Goal: Information Seeking & Learning: Learn about a topic

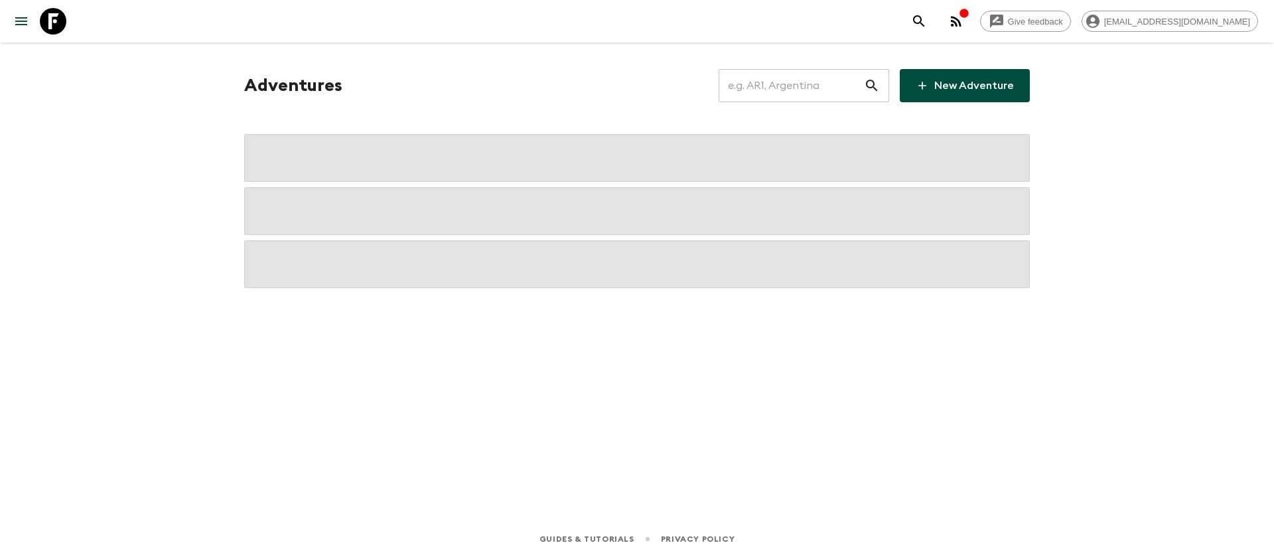
click at [782, 96] on input "text" at bounding box center [790, 85] width 145 height 37
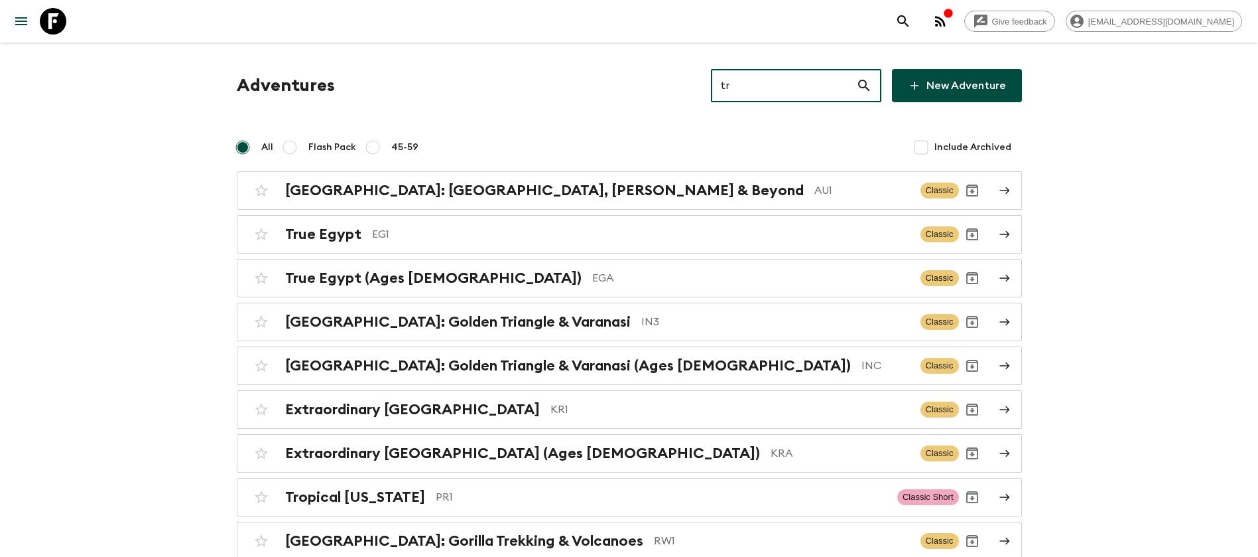
type input "tr2"
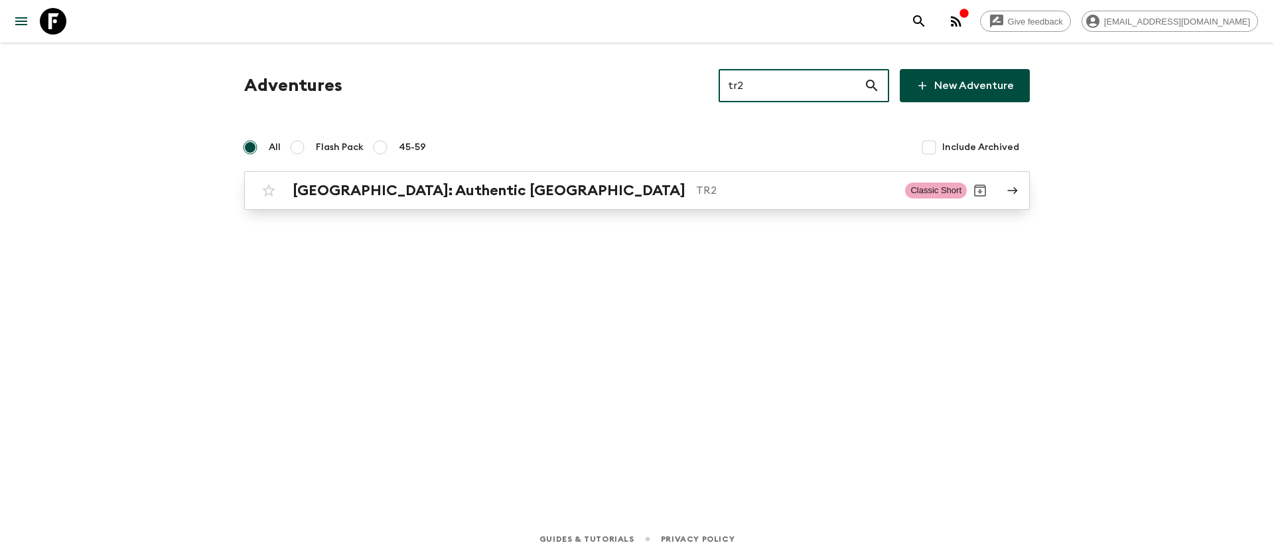
click at [696, 195] on p "TR2" at bounding box center [795, 190] width 198 height 16
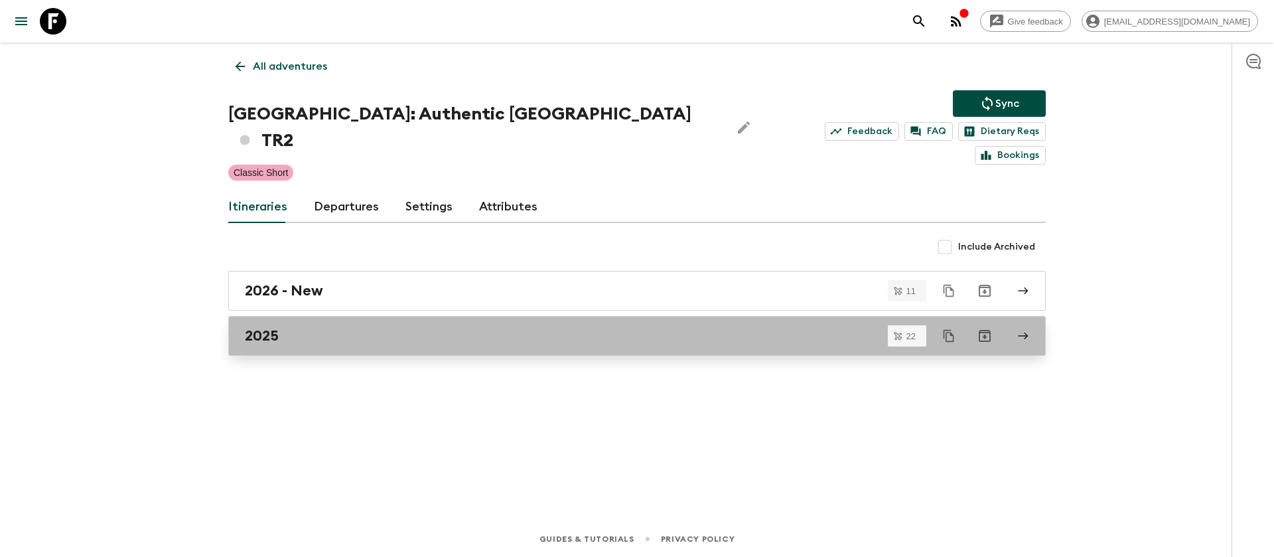
click at [277, 327] on h2 "2025" at bounding box center [262, 335] width 34 height 17
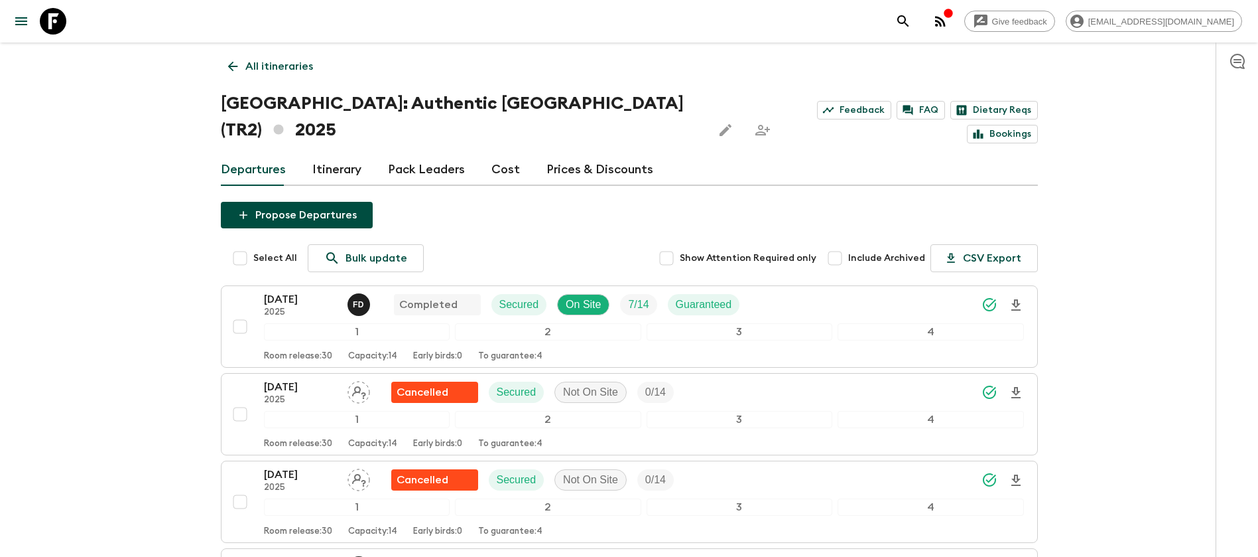
click at [52, 30] on icon at bounding box center [53, 21] width 27 height 27
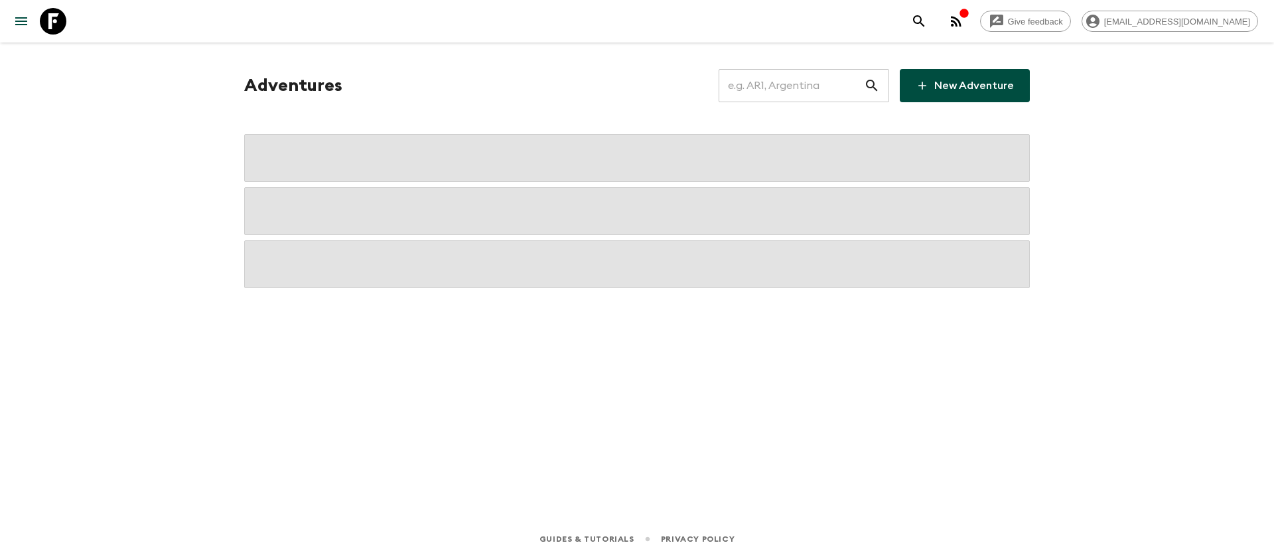
click at [842, 83] on input "text" at bounding box center [790, 85] width 145 height 37
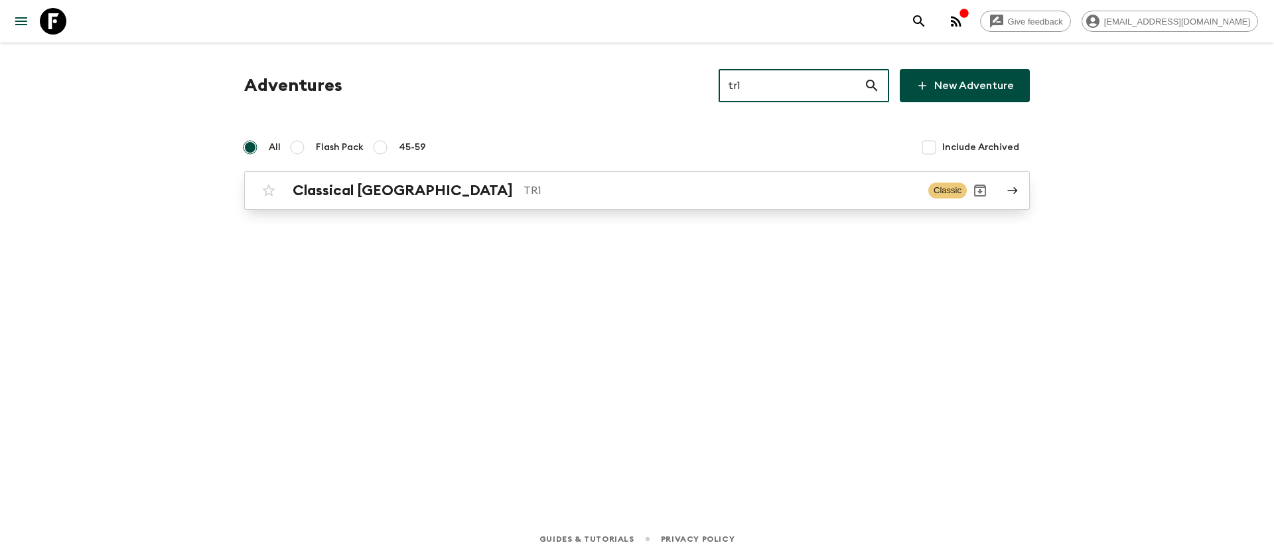
type input "tr1"
click at [523, 192] on p "TR1" at bounding box center [720, 190] width 394 height 16
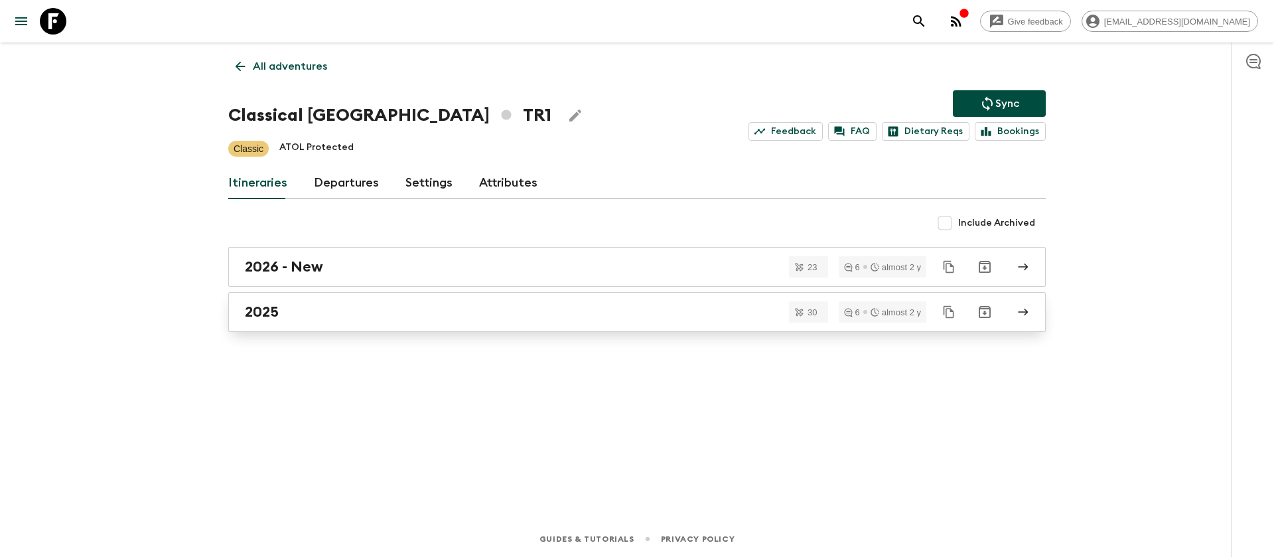
click at [274, 316] on h2 "2025" at bounding box center [262, 311] width 34 height 17
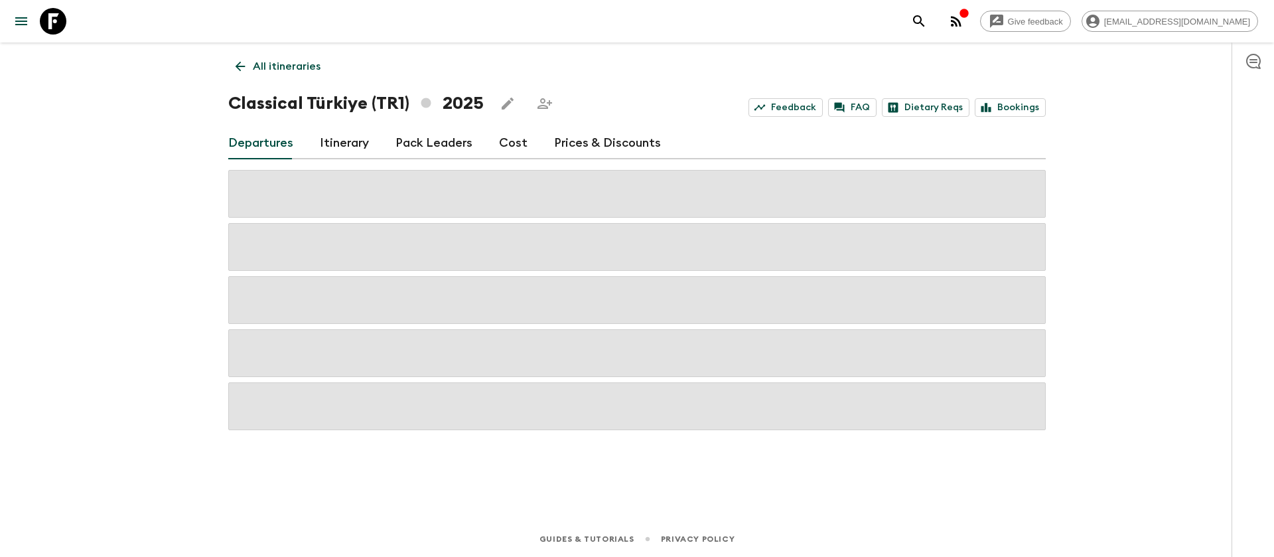
click at [116, 190] on div "Give feedback [EMAIL_ADDRESS][DOMAIN_NAME] All itineraries Classical [GEOGRAPHI…" at bounding box center [637, 278] width 1274 height 557
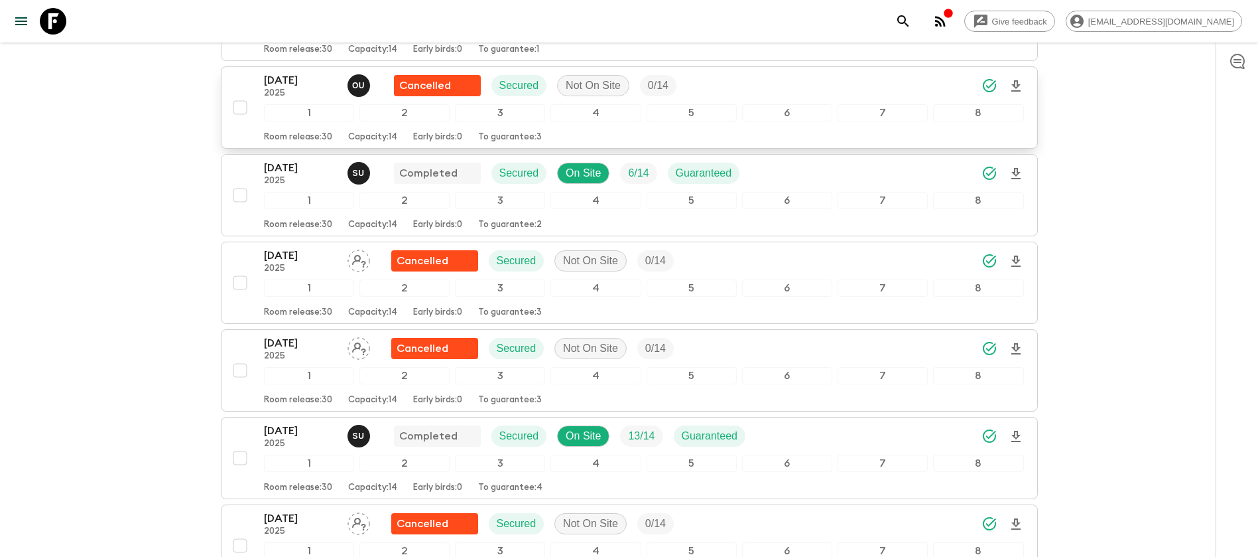
scroll to position [995, 0]
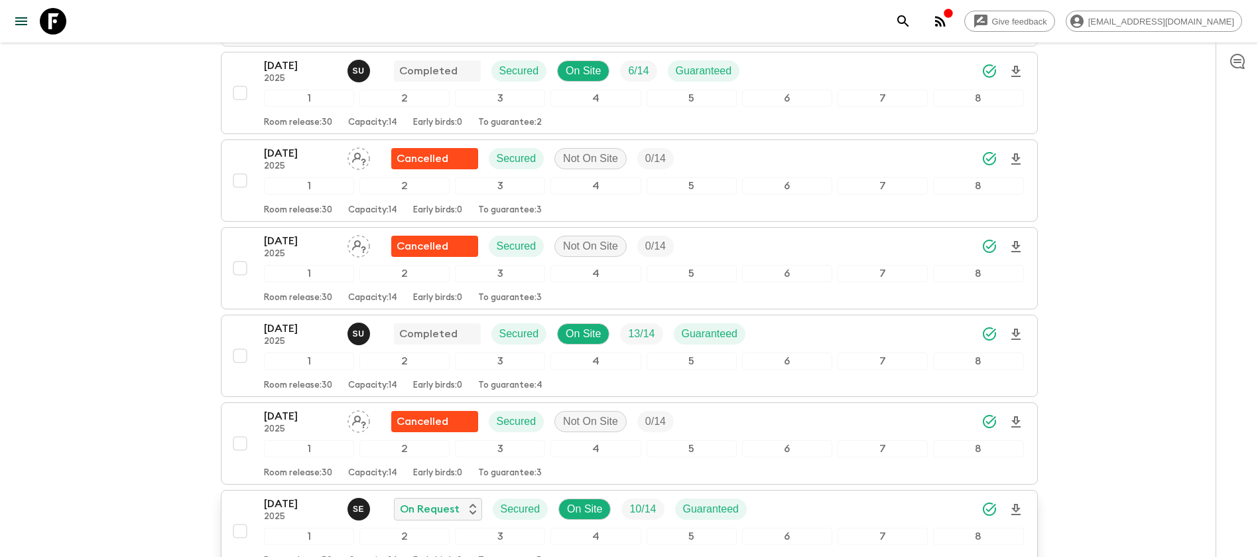
click at [302, 515] on p "2025" at bounding box center [300, 516] width 73 height 11
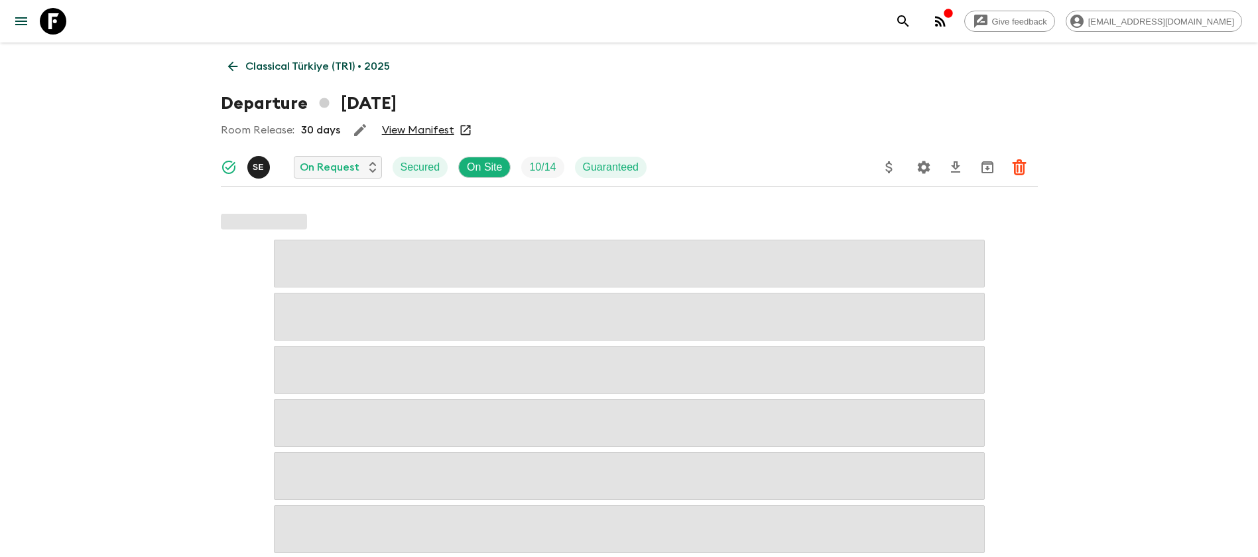
click at [435, 125] on link "View Manifest" at bounding box center [418, 129] width 72 height 13
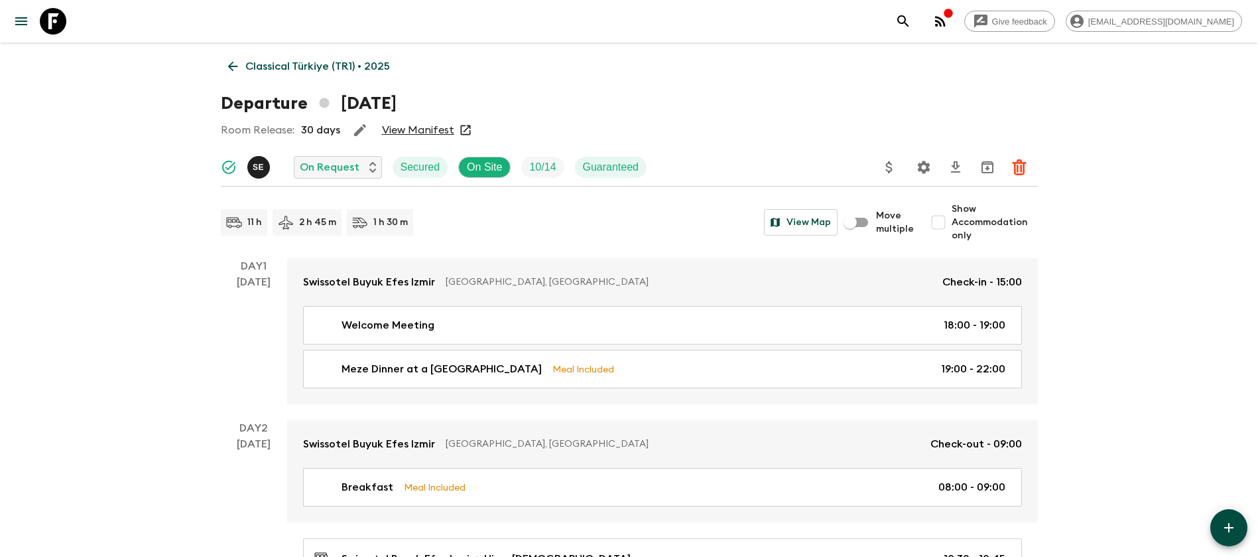
click at [231, 54] on link "Classical Türkiye (TR1) • 2025" at bounding box center [309, 66] width 176 height 27
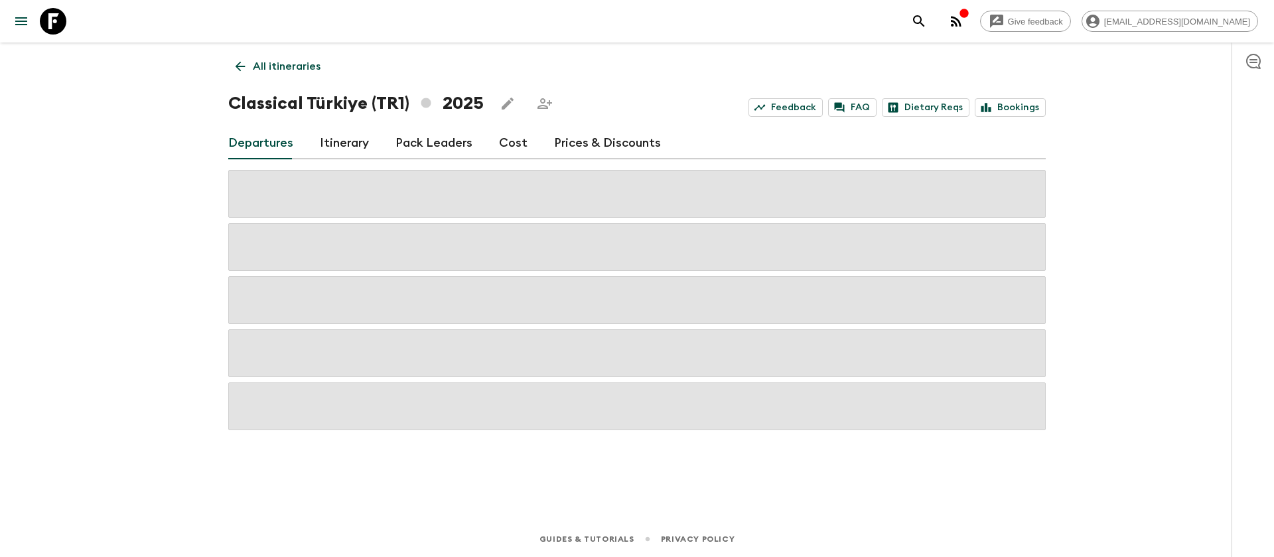
click at [517, 141] on link "Cost" at bounding box center [513, 143] width 29 height 32
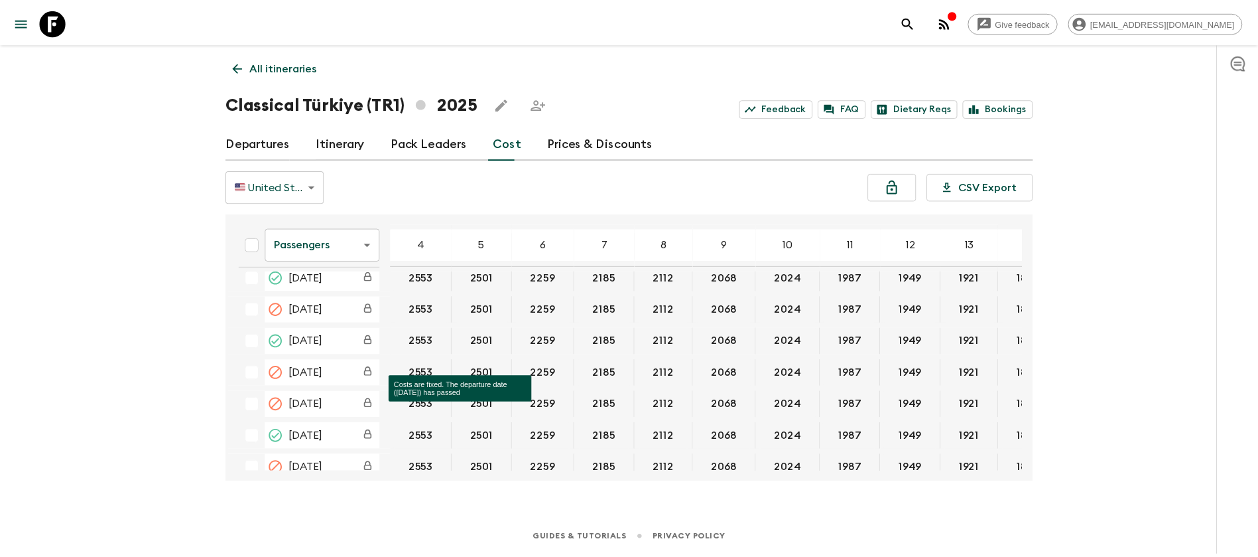
scroll to position [398, 0]
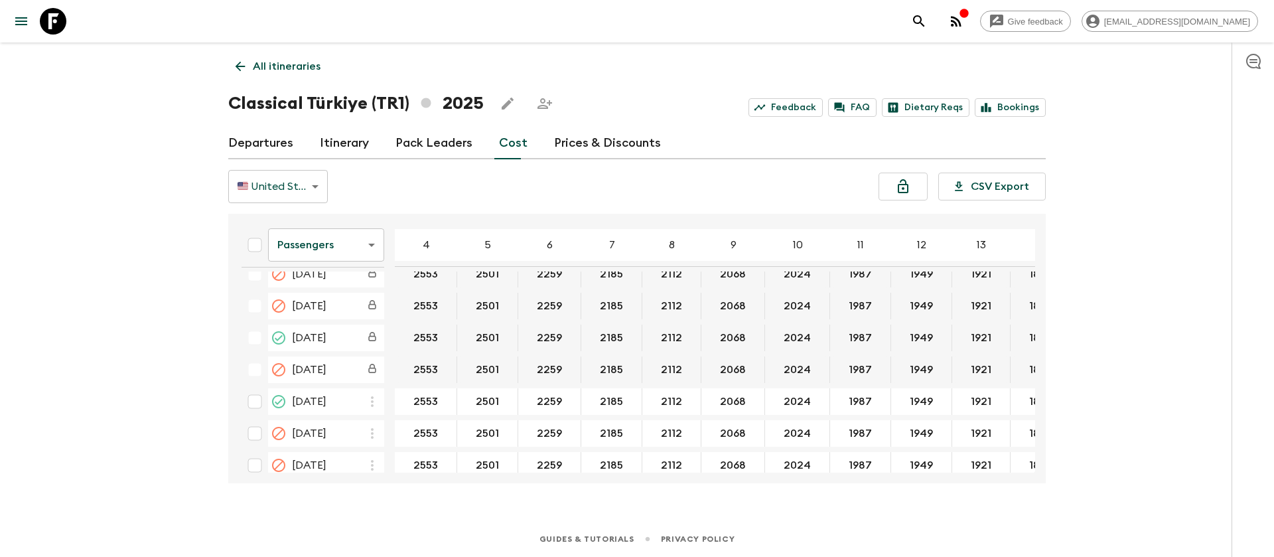
click at [36, 23] on link at bounding box center [52, 21] width 37 height 37
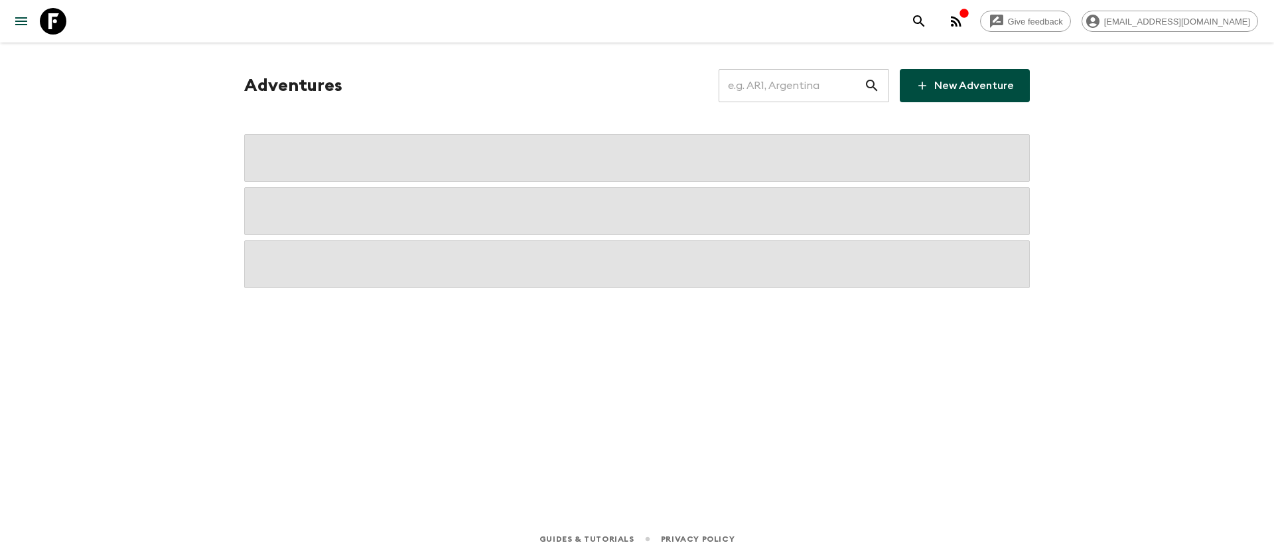
click at [798, 88] on input "text" at bounding box center [790, 85] width 145 height 37
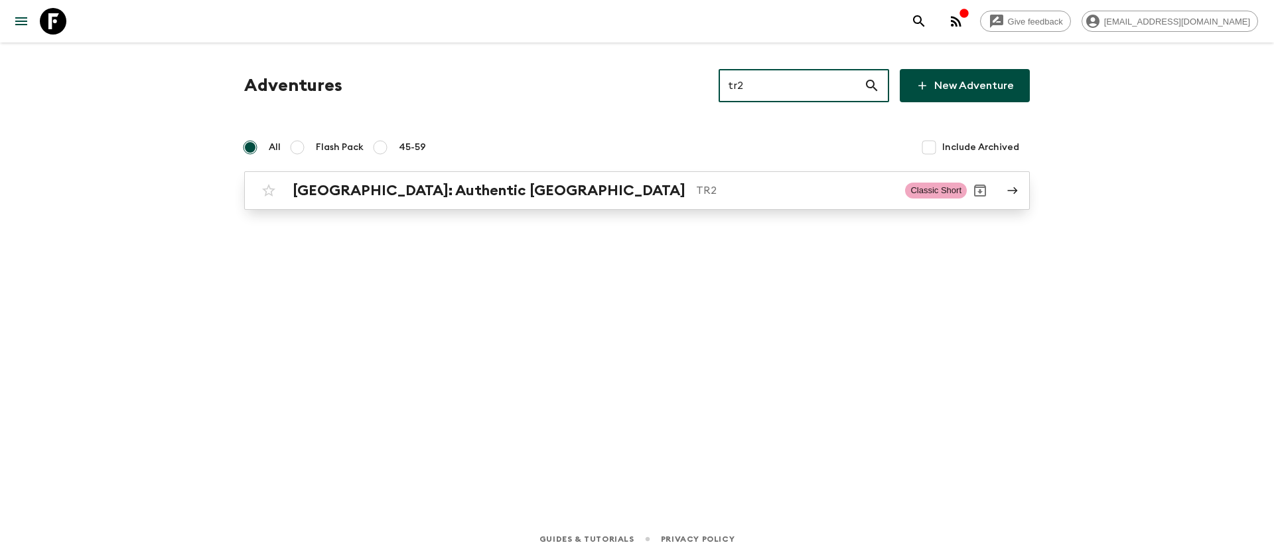
type input "tr2"
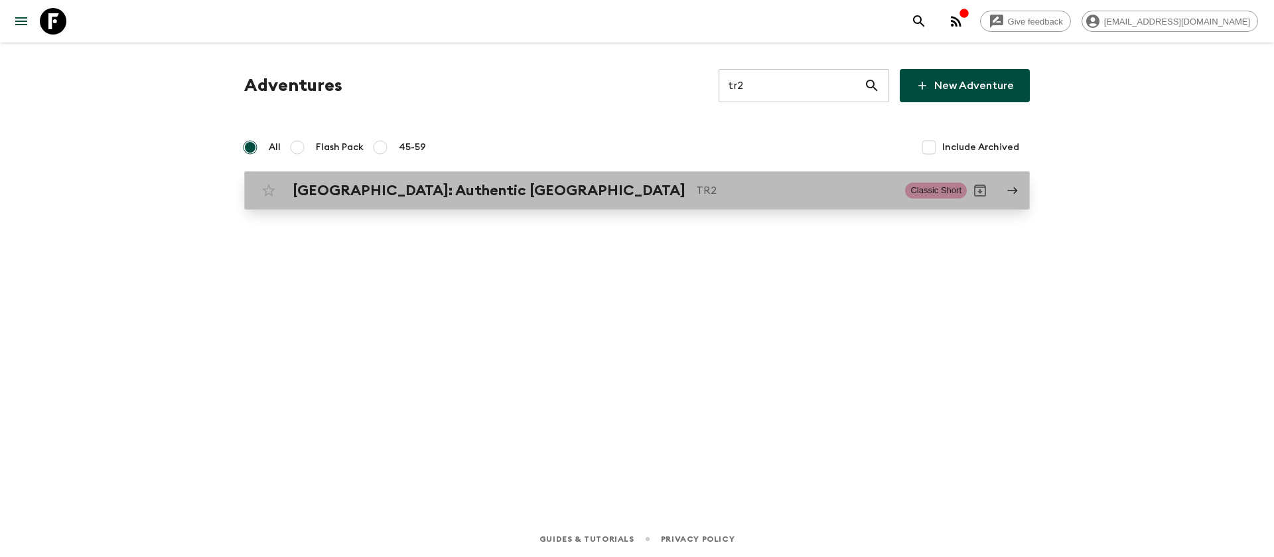
click at [483, 190] on div "[GEOGRAPHIC_DATA]: Authentic [GEOGRAPHIC_DATA] TR2" at bounding box center [594, 190] width 602 height 17
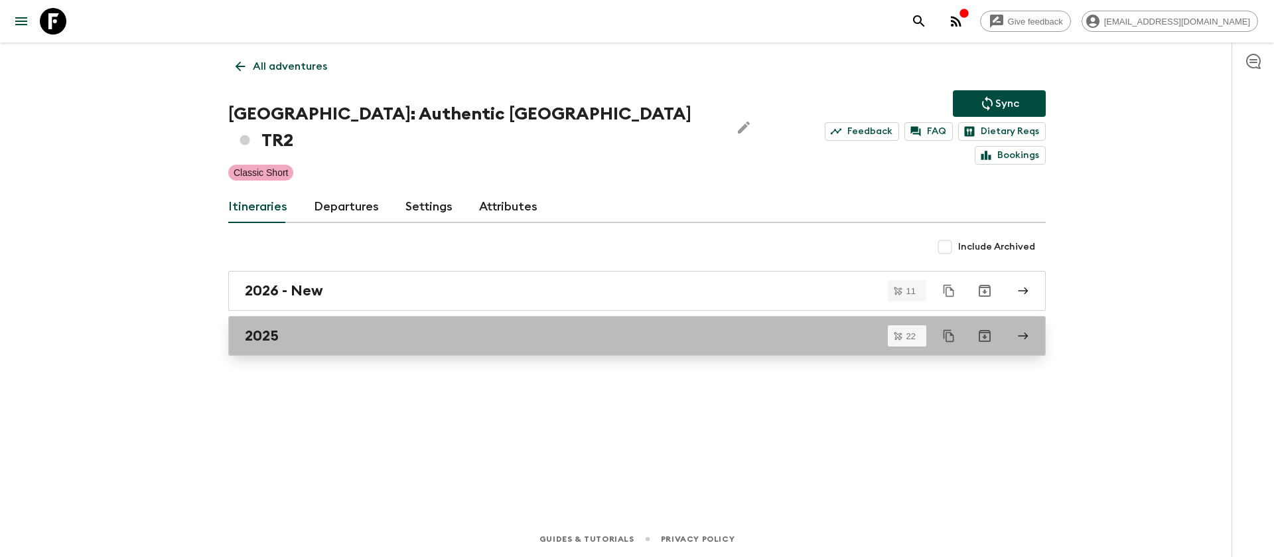
click at [265, 327] on h2 "2025" at bounding box center [262, 335] width 34 height 17
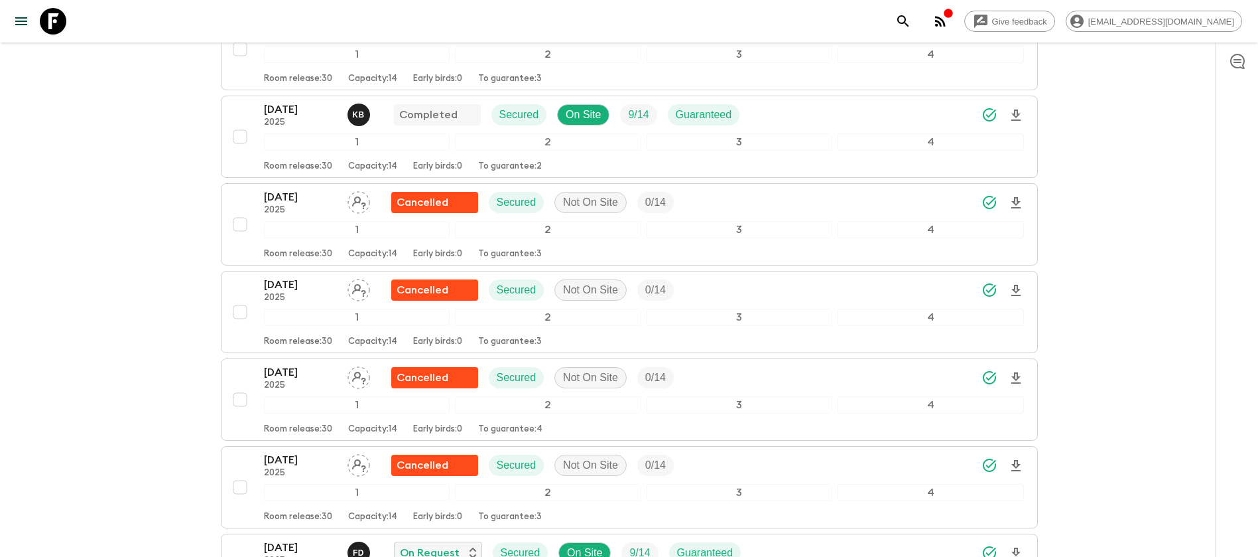
scroll to position [1095, 0]
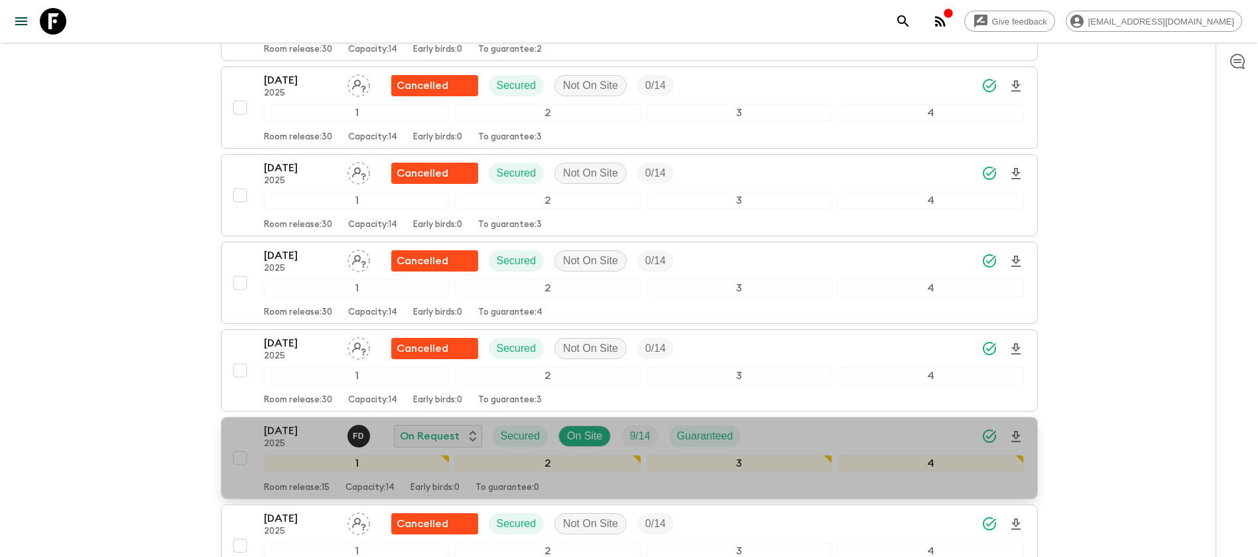
click at [300, 423] on p "[DATE]" at bounding box center [300, 431] width 73 height 16
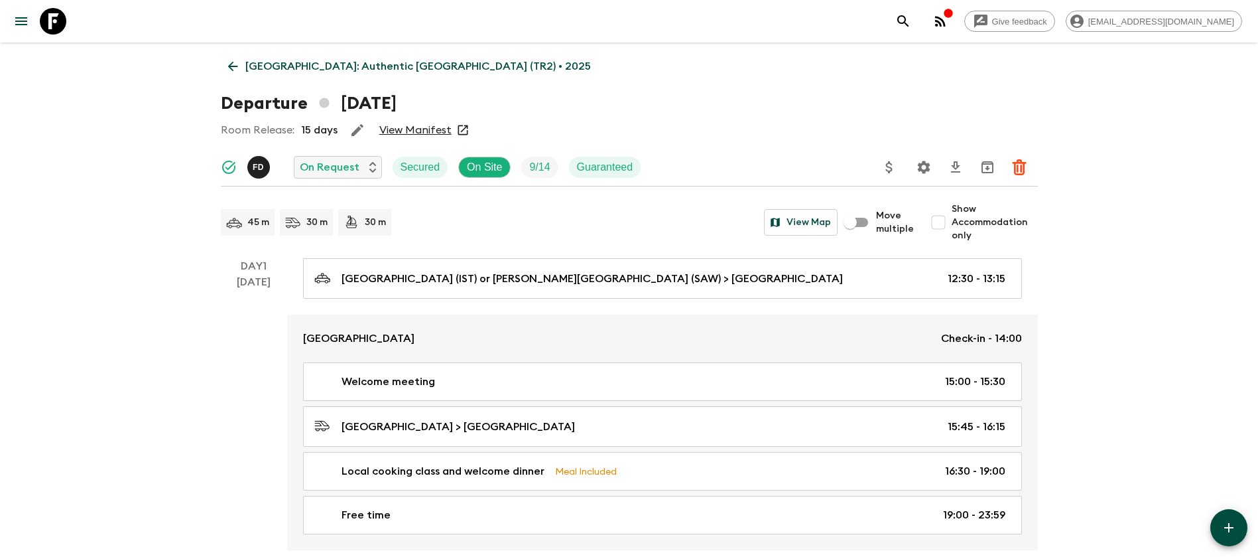
click at [422, 129] on link "View Manifest" at bounding box center [415, 129] width 72 height 13
click at [239, 64] on icon at bounding box center [233, 66] width 15 height 15
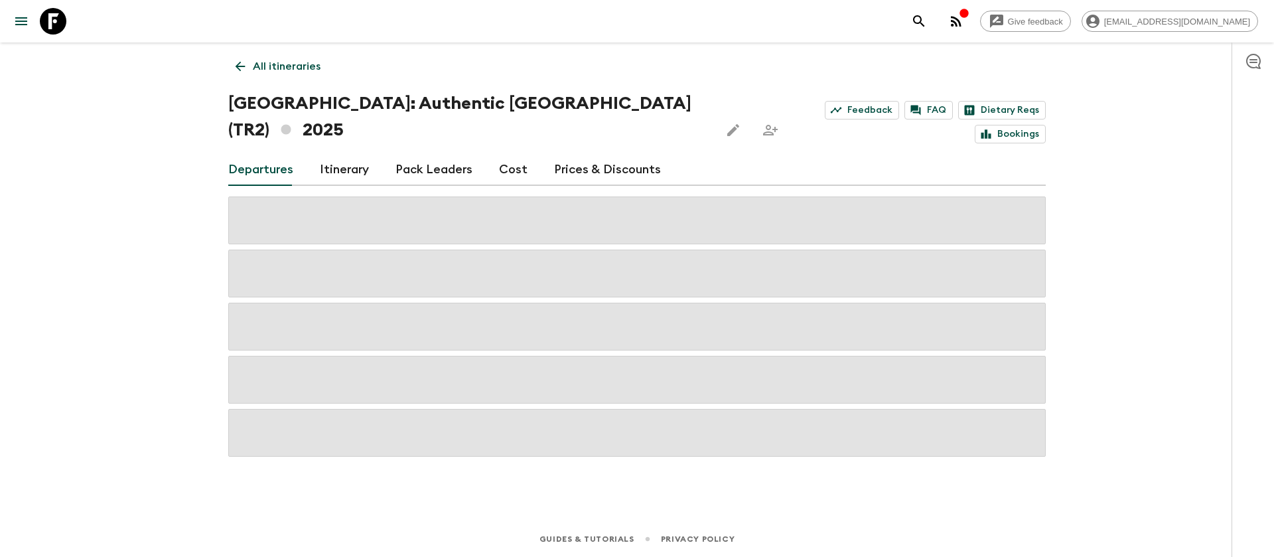
click at [505, 154] on link "Cost" at bounding box center [513, 170] width 29 height 32
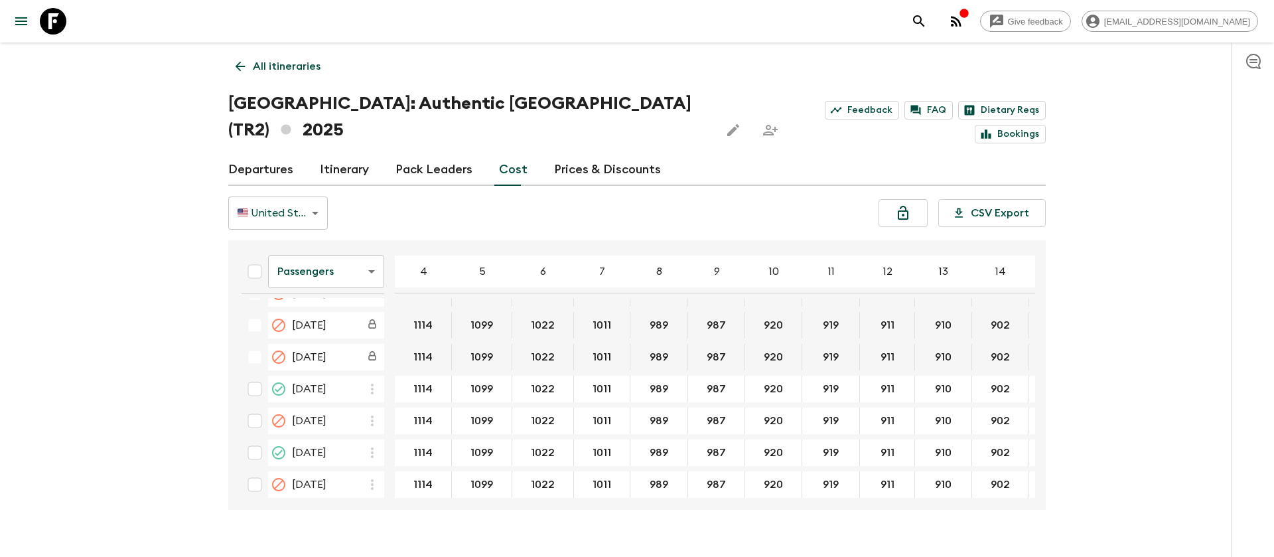
scroll to position [398, 0]
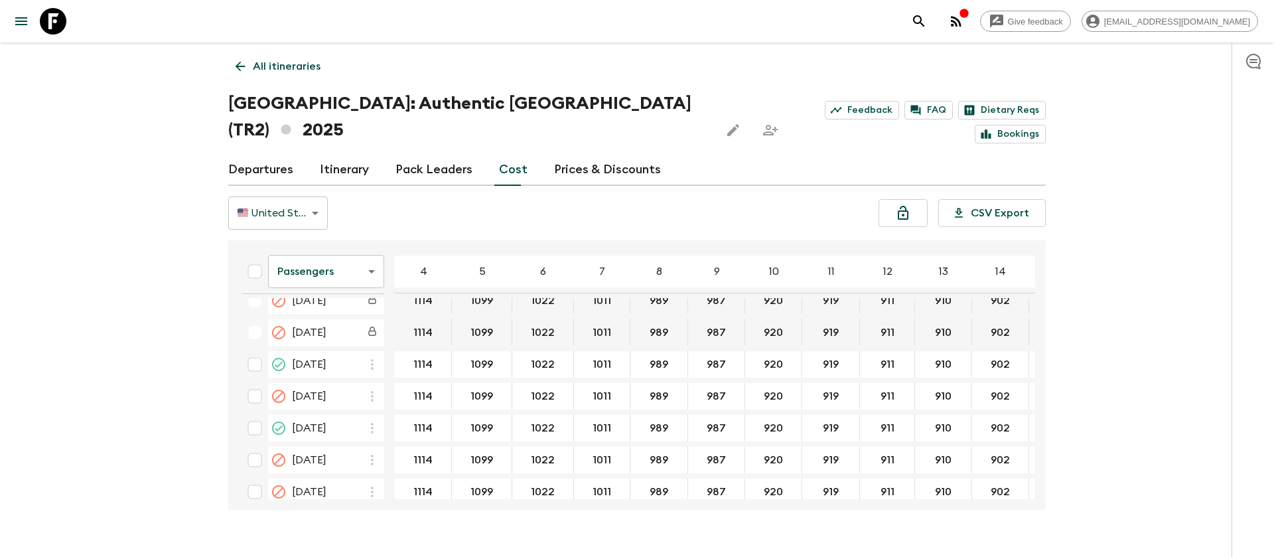
click at [347, 256] on body "Give feedback [EMAIL_ADDRESS][DOMAIN_NAME] All itineraries [GEOGRAPHIC_DATA]: A…" at bounding box center [637, 291] width 1274 height 582
click at [354, 300] on li "Extras" at bounding box center [326, 298] width 116 height 21
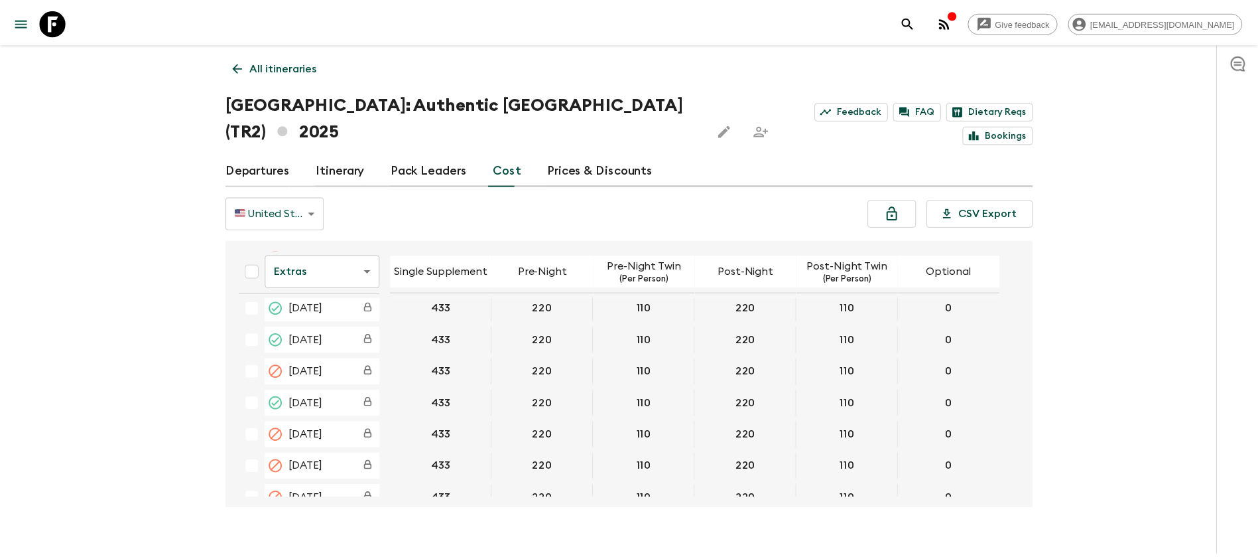
scroll to position [299, 0]
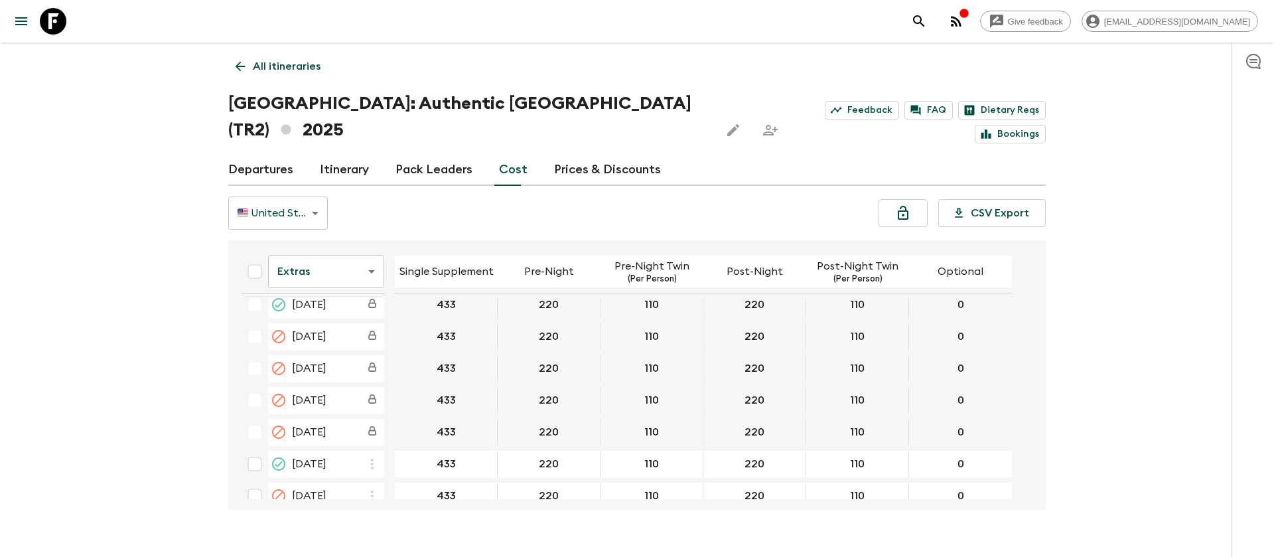
click at [52, 16] on icon at bounding box center [53, 21] width 27 height 27
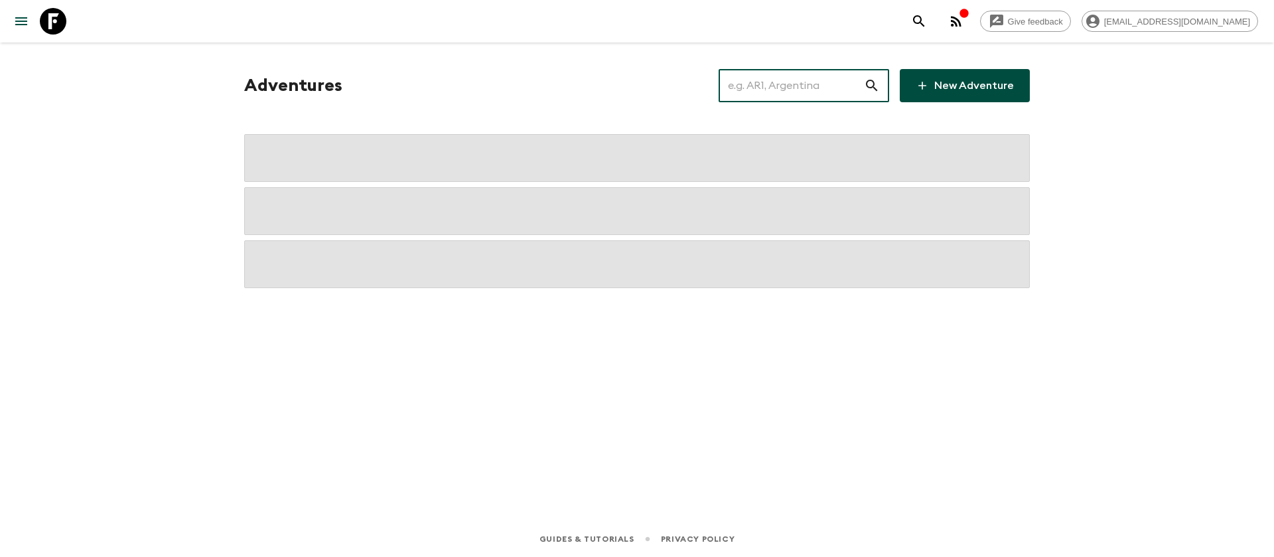
click at [768, 98] on input "text" at bounding box center [790, 85] width 145 height 37
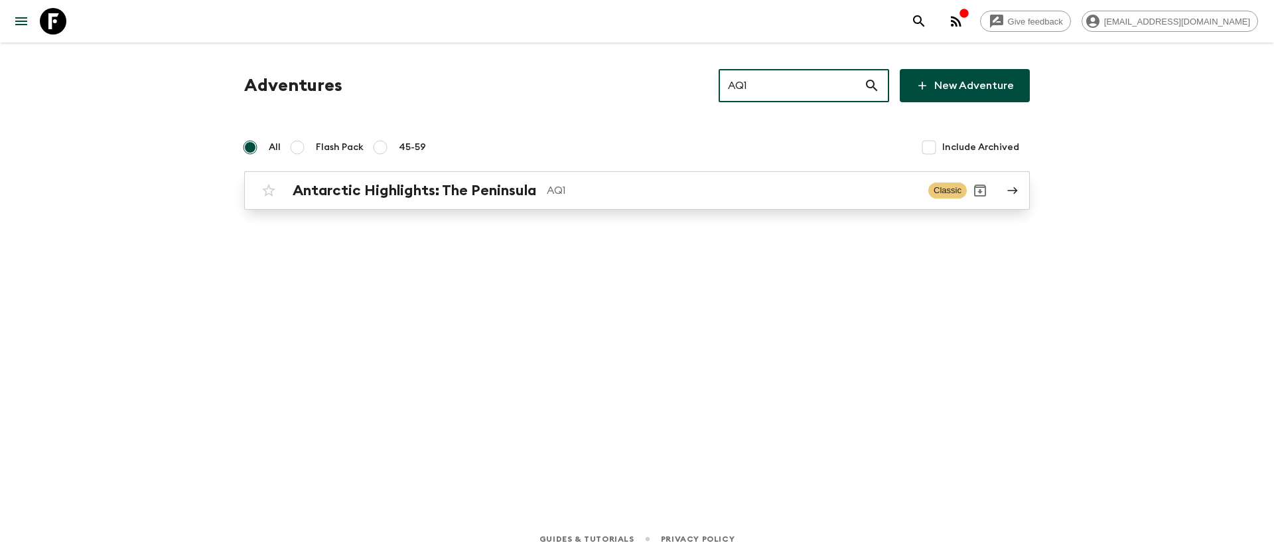
type input "AQ1"
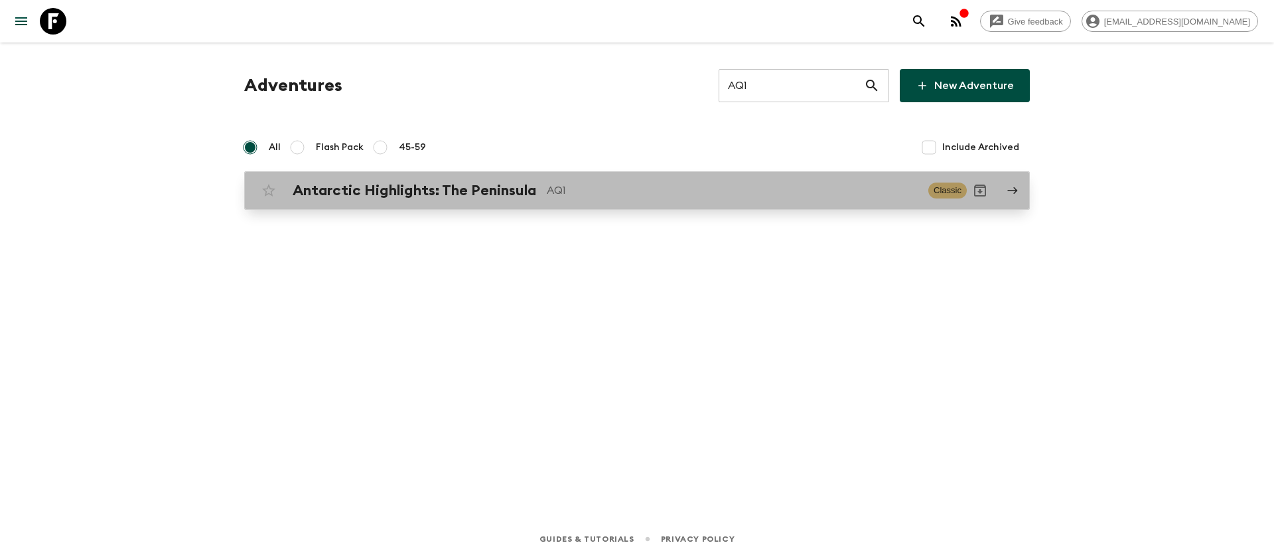
click at [530, 190] on h2 "Antarctic Highlights: The Peninsula" at bounding box center [414, 190] width 243 height 17
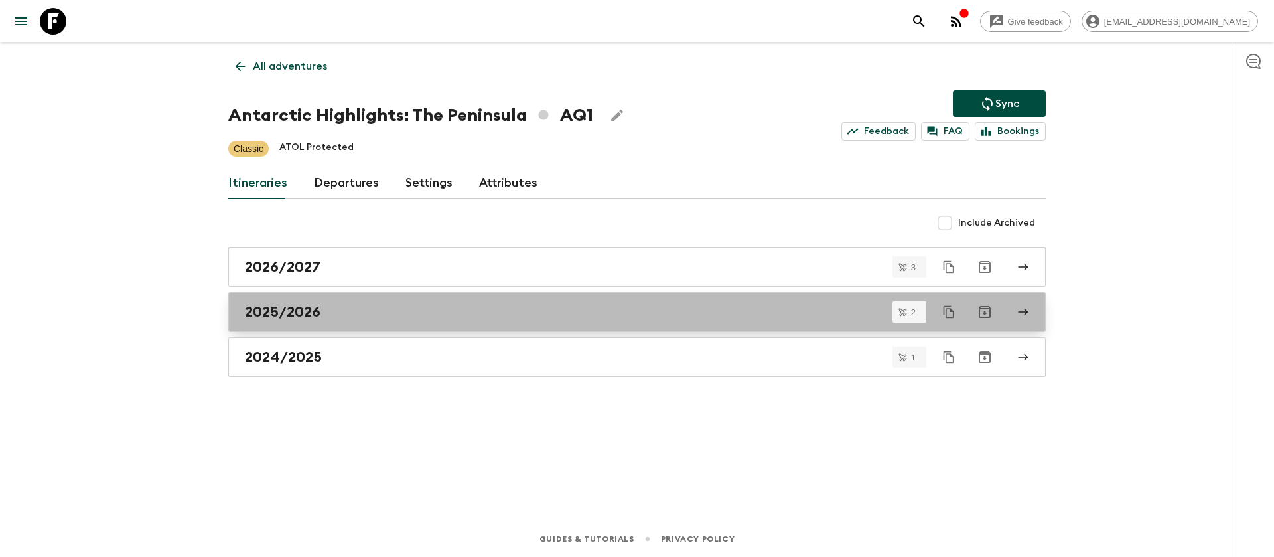
click at [312, 318] on h2 "2025/2026" at bounding box center [283, 311] width 76 height 17
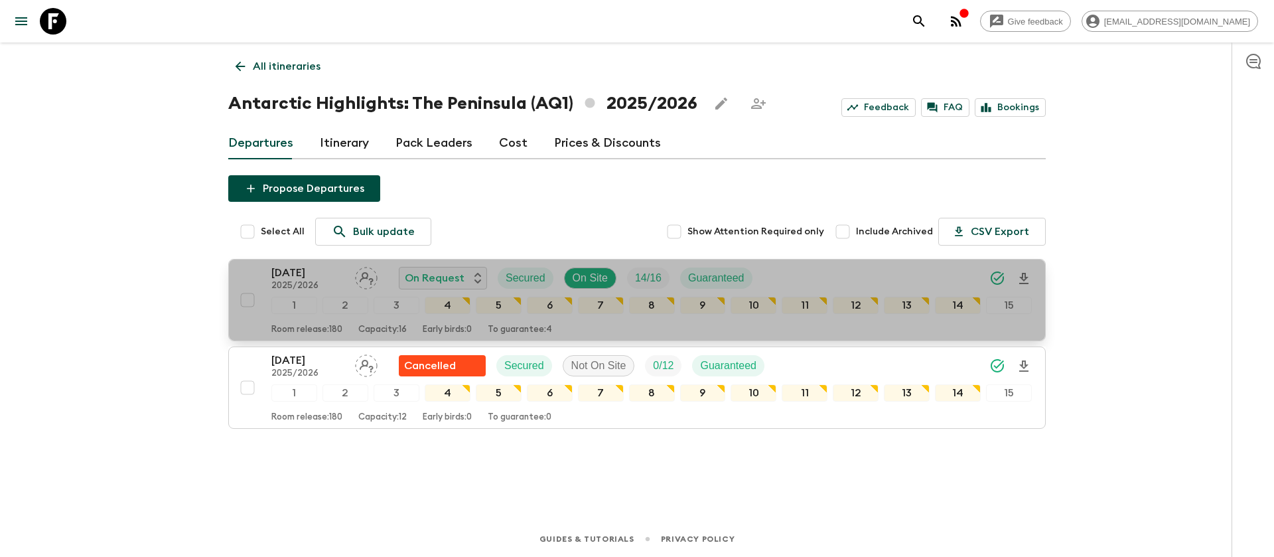
click at [326, 280] on p "[DATE]" at bounding box center [307, 273] width 73 height 16
